Goal: Information Seeking & Learning: Find specific fact

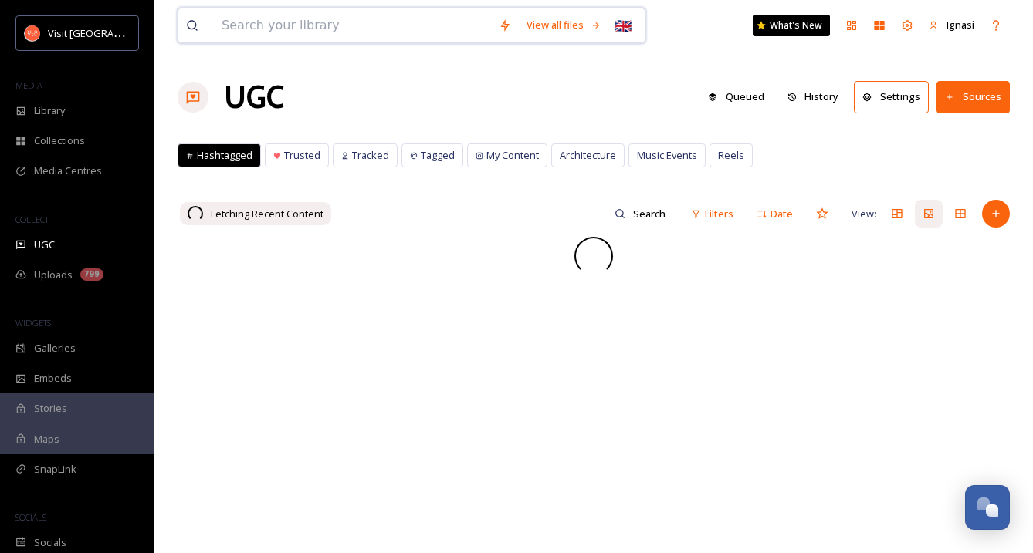
click at [283, 29] on input at bounding box center [352, 25] width 277 height 34
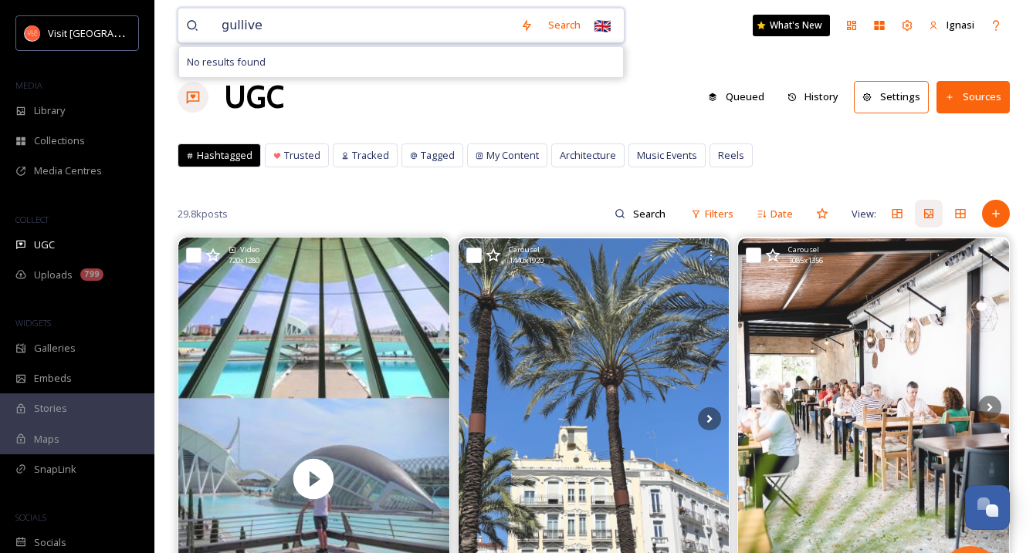
type input "gulliver"
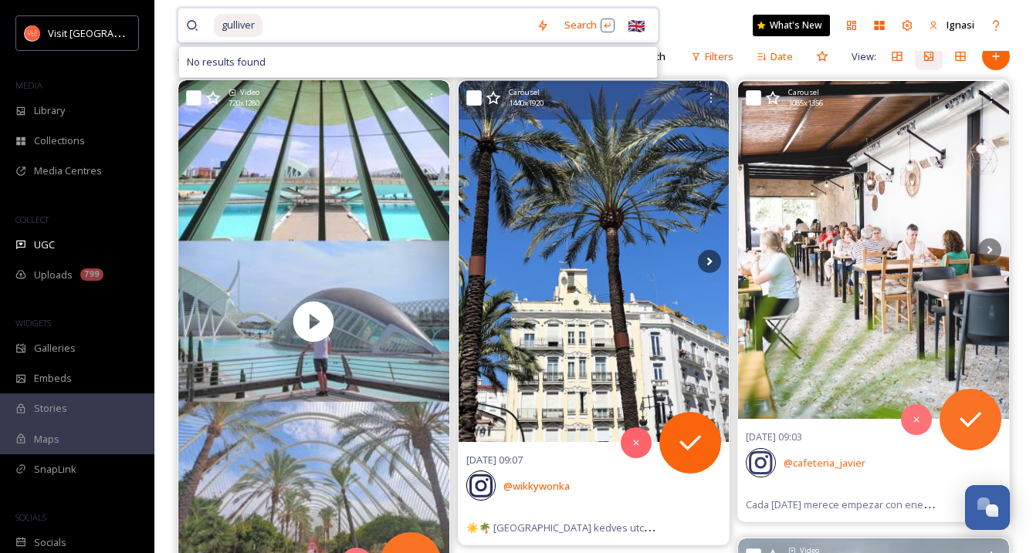
scroll to position [158, 0]
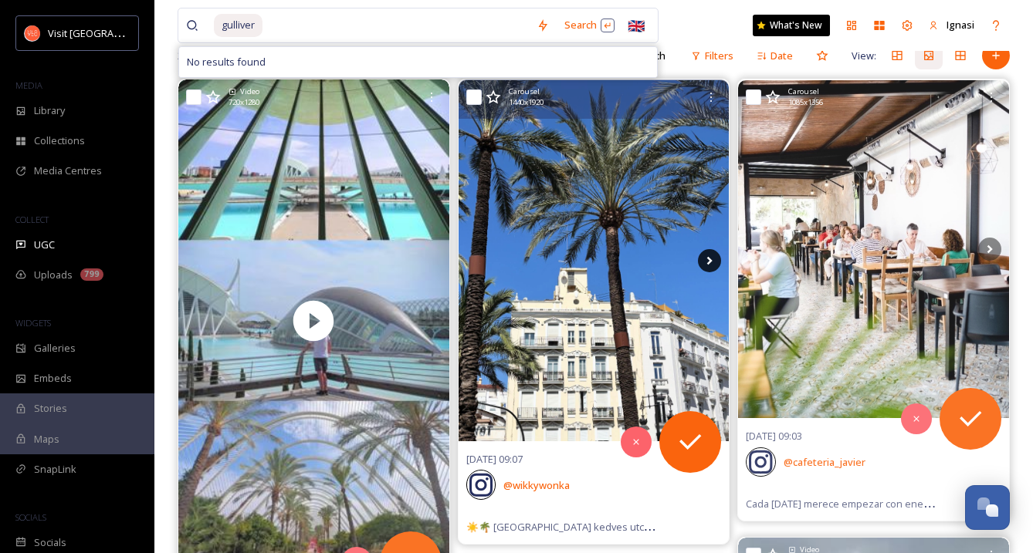
click at [717, 255] on icon at bounding box center [709, 260] width 23 height 23
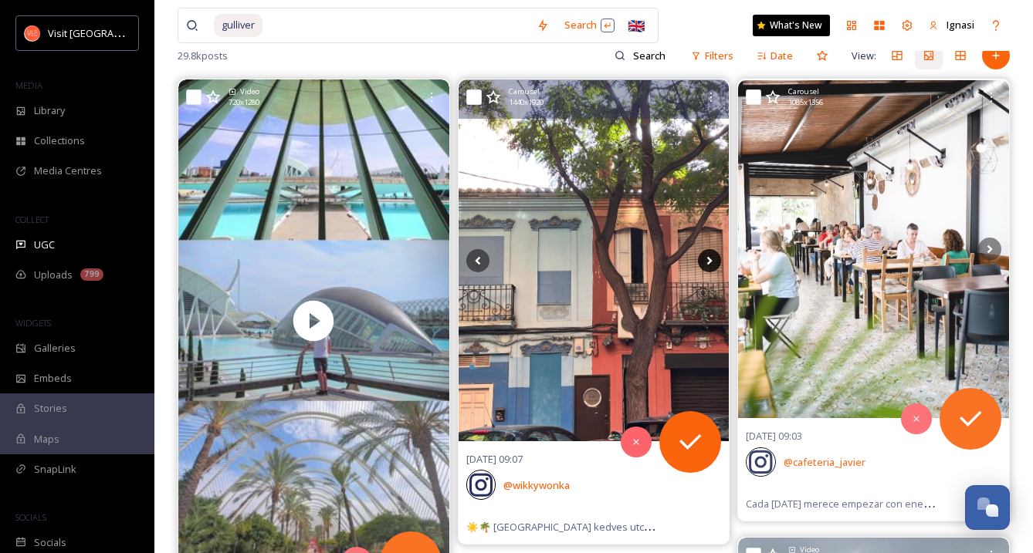
click at [717, 256] on icon at bounding box center [709, 260] width 23 height 23
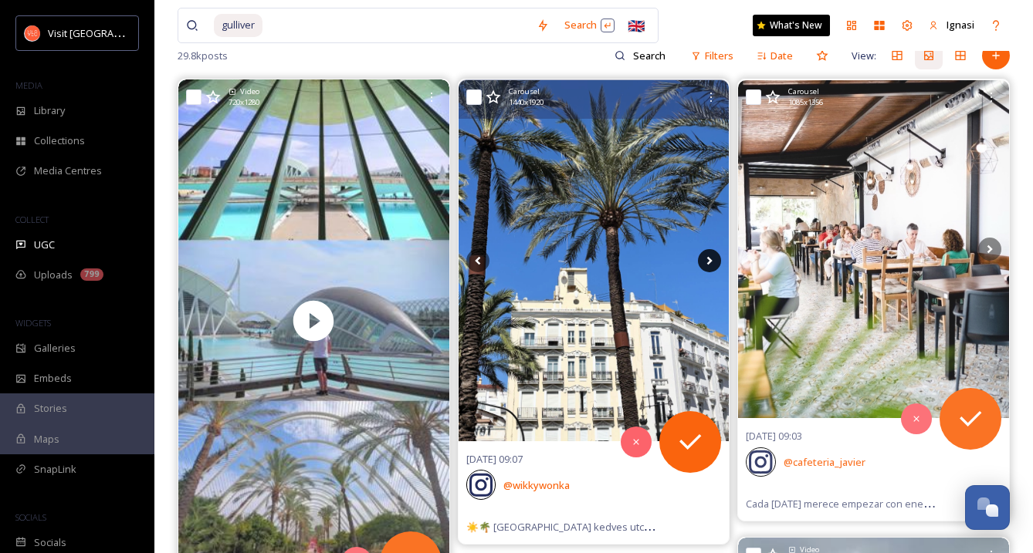
click at [717, 256] on icon at bounding box center [709, 260] width 23 height 23
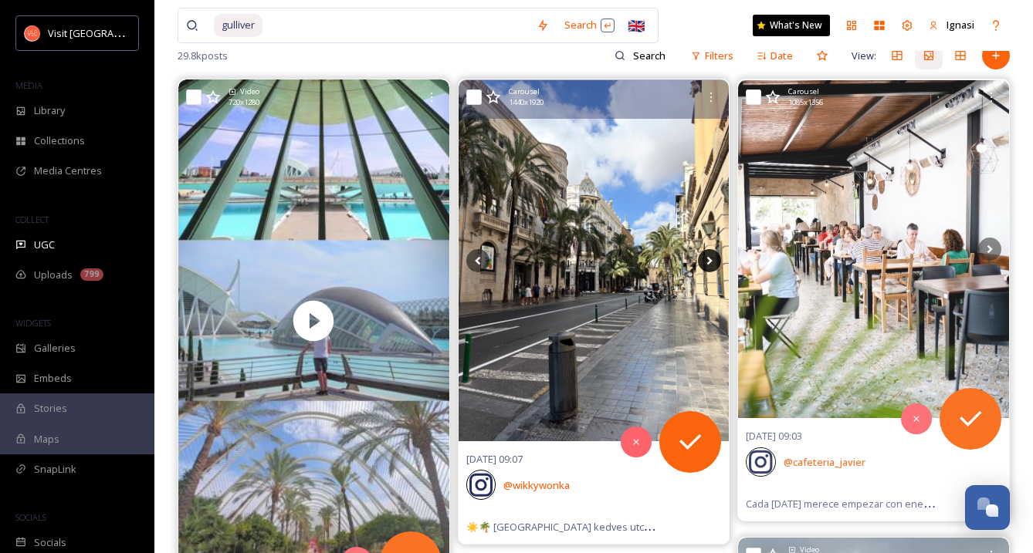
click at [717, 256] on icon at bounding box center [709, 260] width 23 height 23
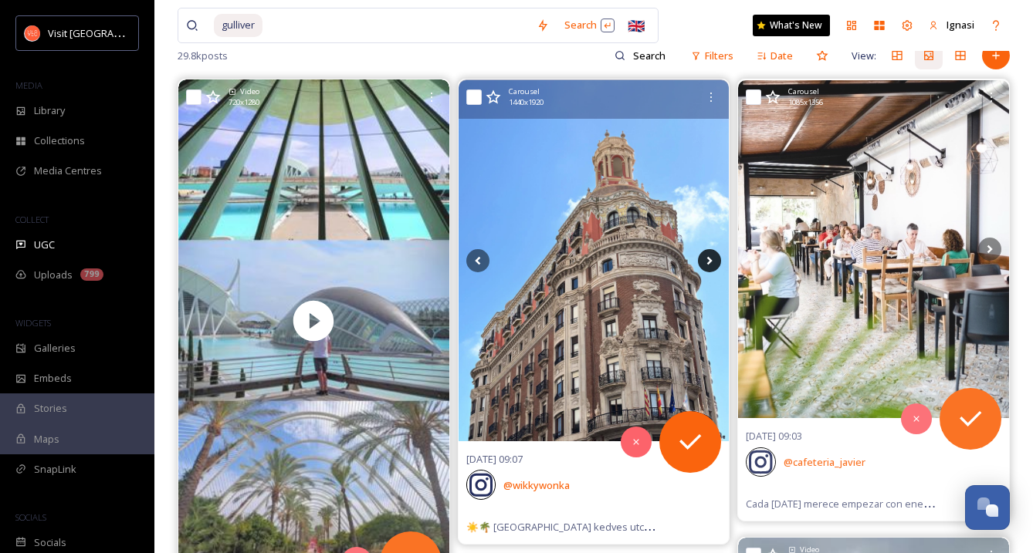
click at [717, 256] on icon at bounding box center [709, 260] width 23 height 23
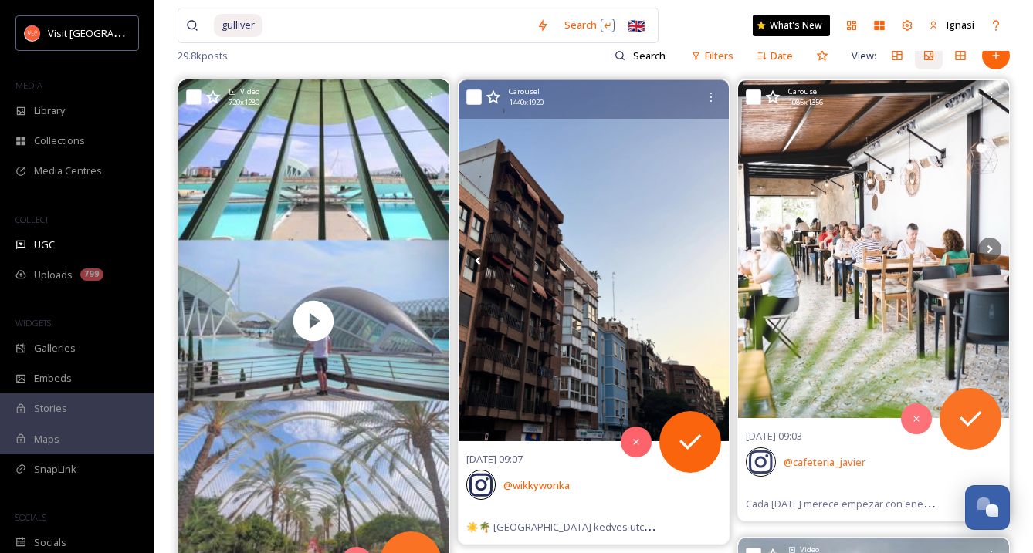
click at [717, 256] on icon at bounding box center [709, 260] width 23 height 23
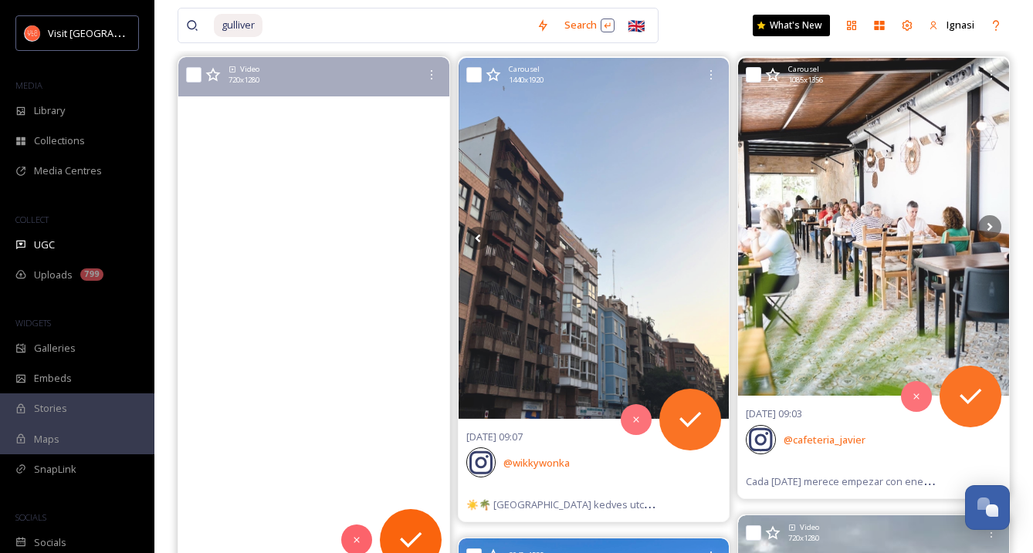
scroll to position [171, 0]
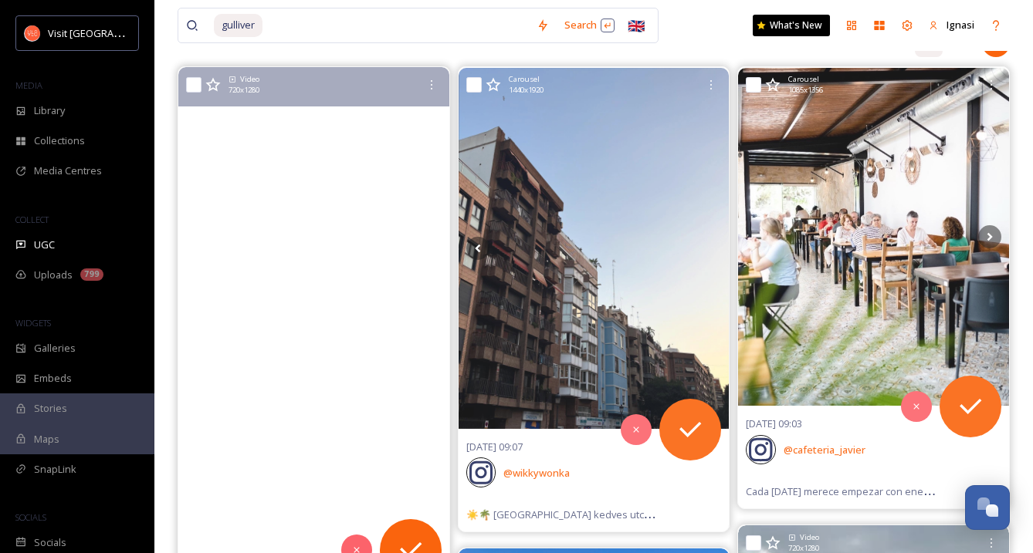
click at [330, 329] on video "#valencia #valenciagram #igersvalencia #calatrava" at bounding box center [313, 308] width 271 height 483
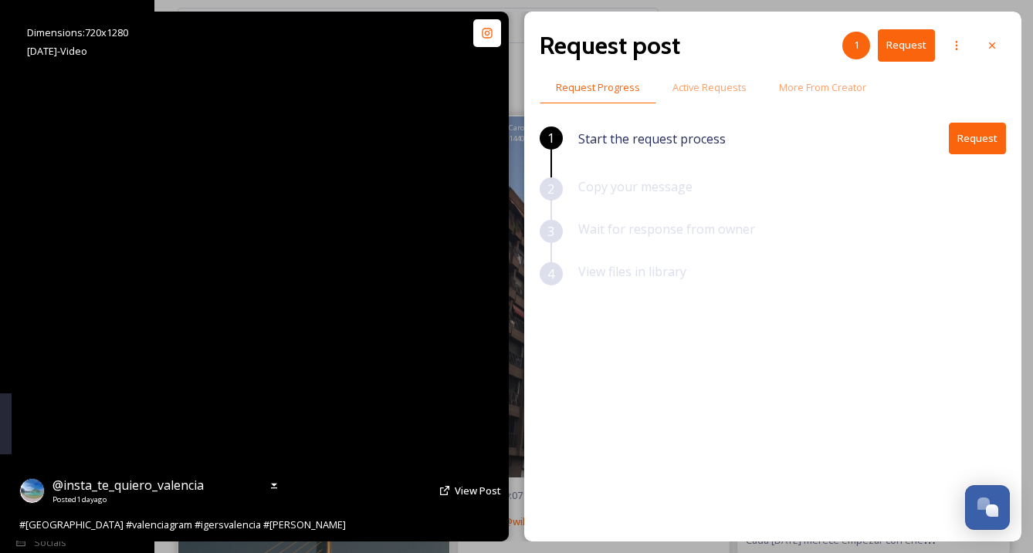
scroll to position [120, 0]
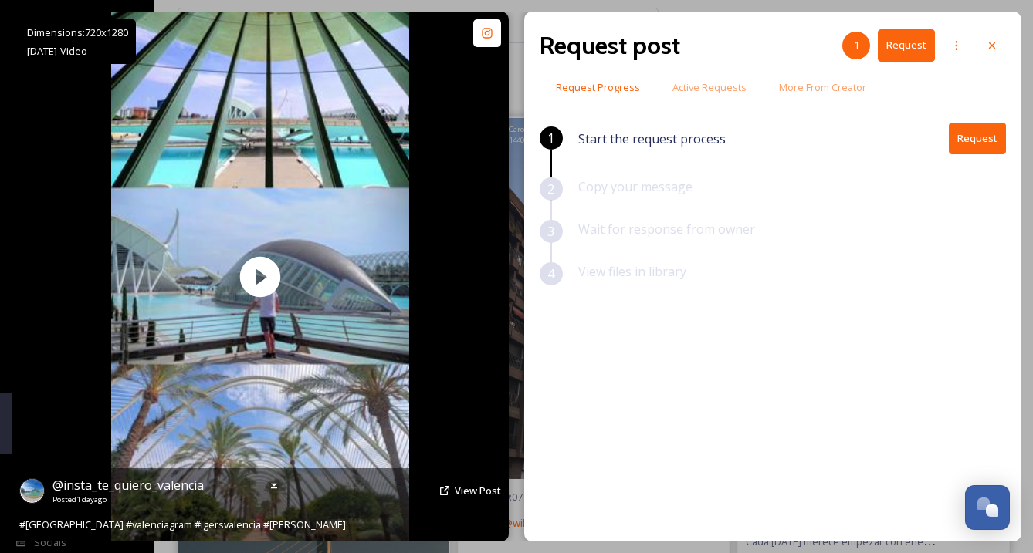
click at [496, 154] on div "Dimensions: 720 x [DATE] - Video @ insta_te_quiero_valencia Posted [DATE] View …" at bounding box center [260, 277] width 497 height 530
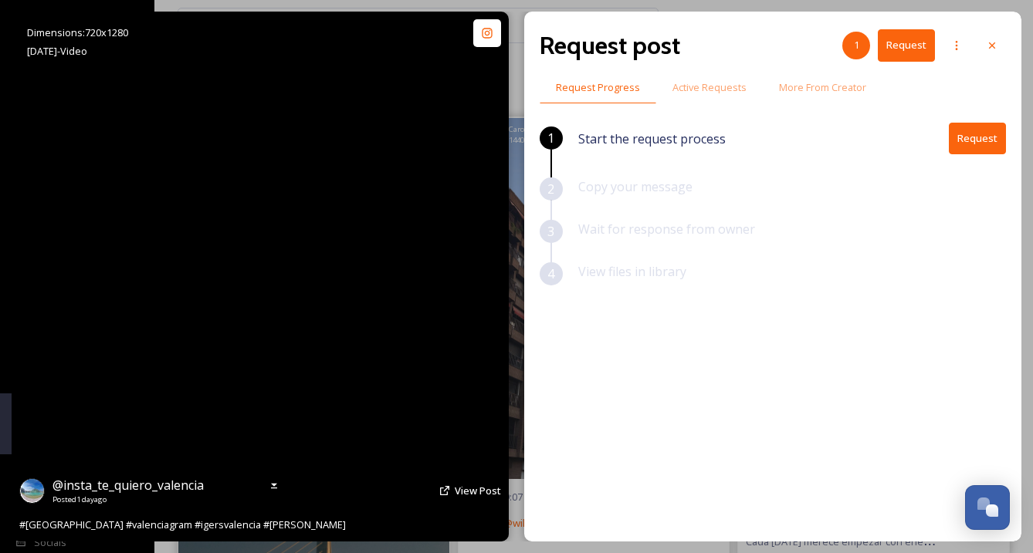
click at [262, 276] on video "#valencia #valenciagram #igersvalencia #calatrava" at bounding box center [260, 277] width 298 height 530
click at [253, 309] on video "#valencia #valenciagram #igersvalencia #calatrava" at bounding box center [260, 277] width 298 height 530
click at [261, 276] on video "#valencia #valenciagram #igersvalencia #calatrava" at bounding box center [260, 277] width 298 height 530
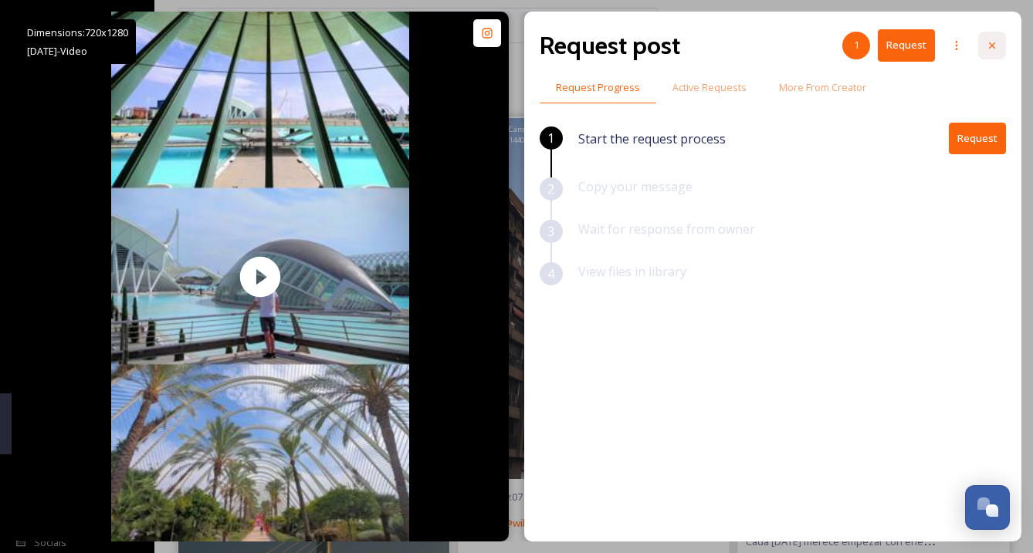
click at [989, 45] on icon at bounding box center [992, 45] width 12 height 12
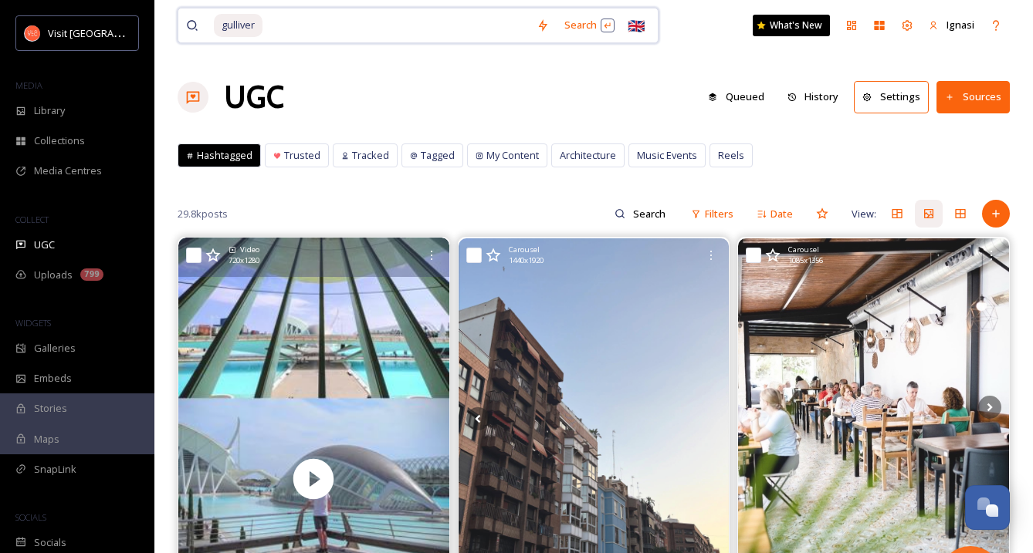
click at [300, 22] on input at bounding box center [396, 25] width 265 height 34
click at [213, 22] on div "gulliver" at bounding box center [357, 25] width 343 height 34
click at [251, 26] on span "gulliver" at bounding box center [238, 25] width 49 height 22
click at [218, 26] on span "gulliver" at bounding box center [238, 25] width 49 height 22
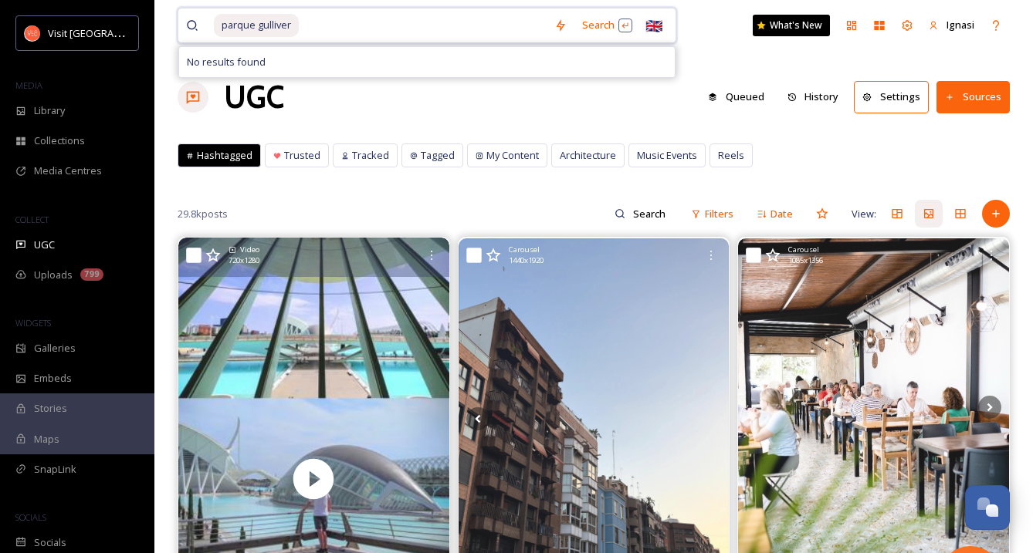
drag, startPoint x: 309, startPoint y: 25, endPoint x: 190, endPoint y: 25, distance: 118.9
click at [190, 25] on div "parque gulliver" at bounding box center [366, 25] width 360 height 34
type input "p"
type input "gulliver"
click at [560, 32] on div "Search" at bounding box center [564, 25] width 48 height 30
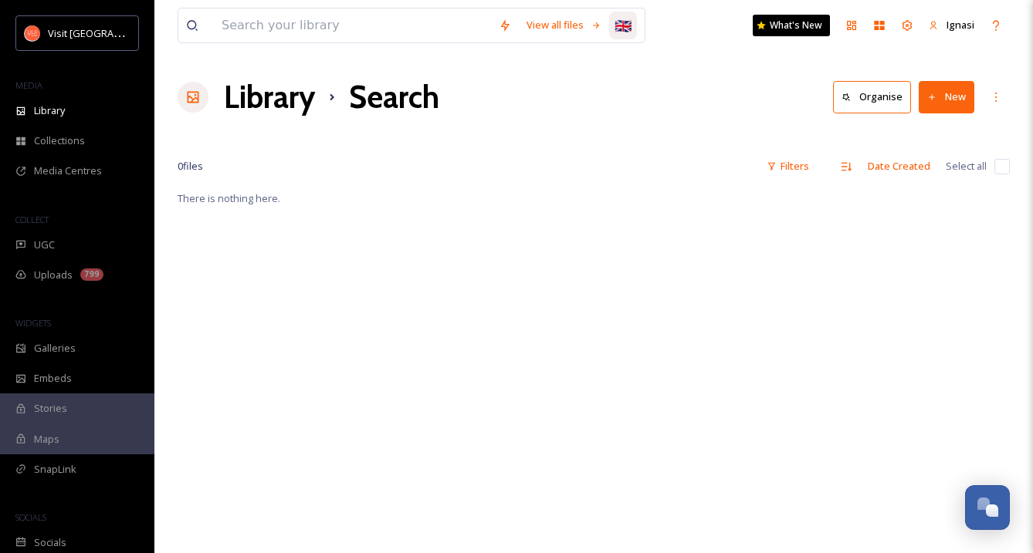
click at [624, 33] on div "🇬🇧" at bounding box center [623, 26] width 28 height 28
click at [618, 57] on span "🇪🇸" at bounding box center [620, 61] width 15 height 19
